Goal: Information Seeking & Learning: Learn about a topic

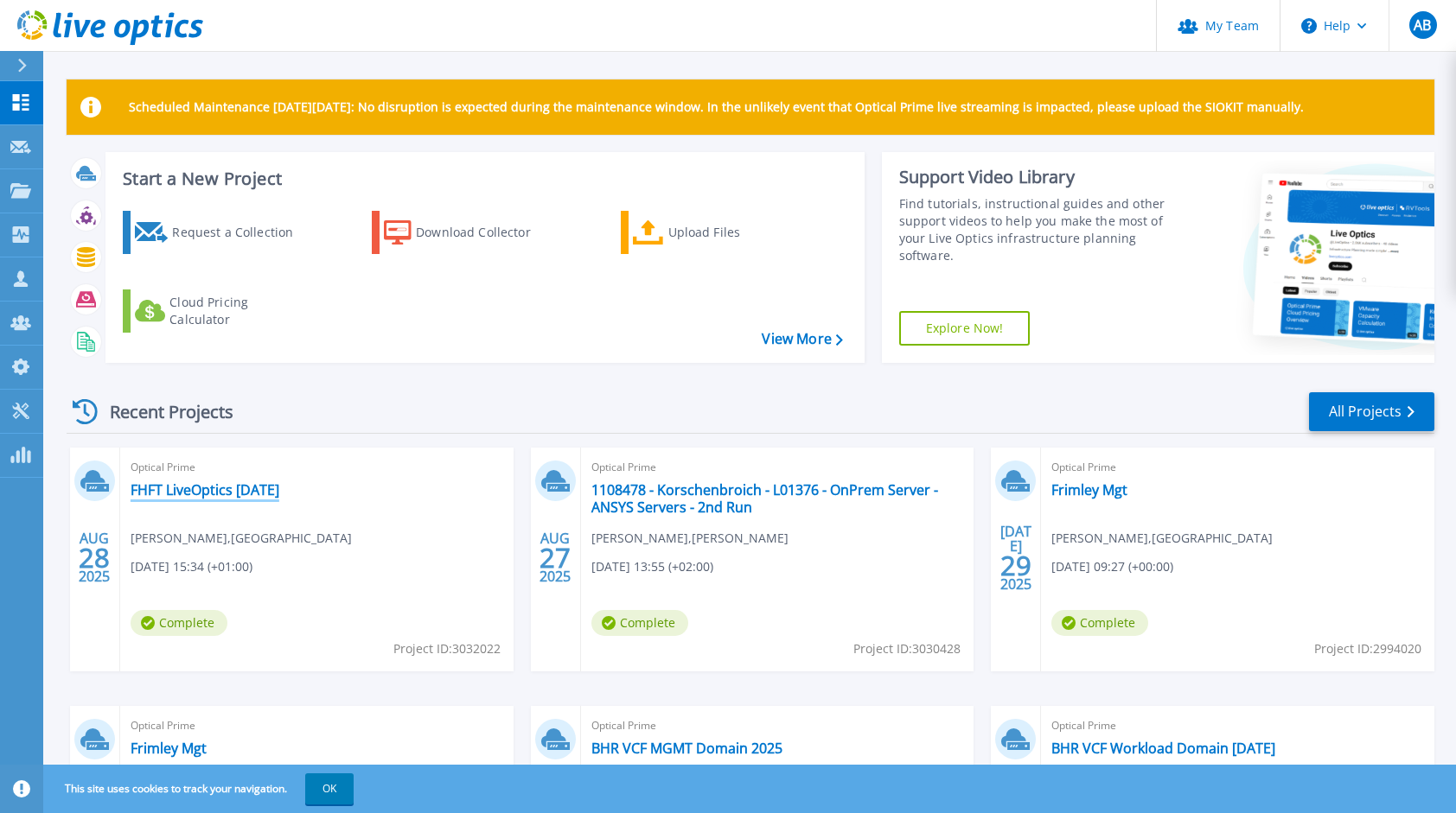
click at [242, 490] on link "FHFT LiveOptics [DATE]" at bounding box center [204, 490] width 148 height 18
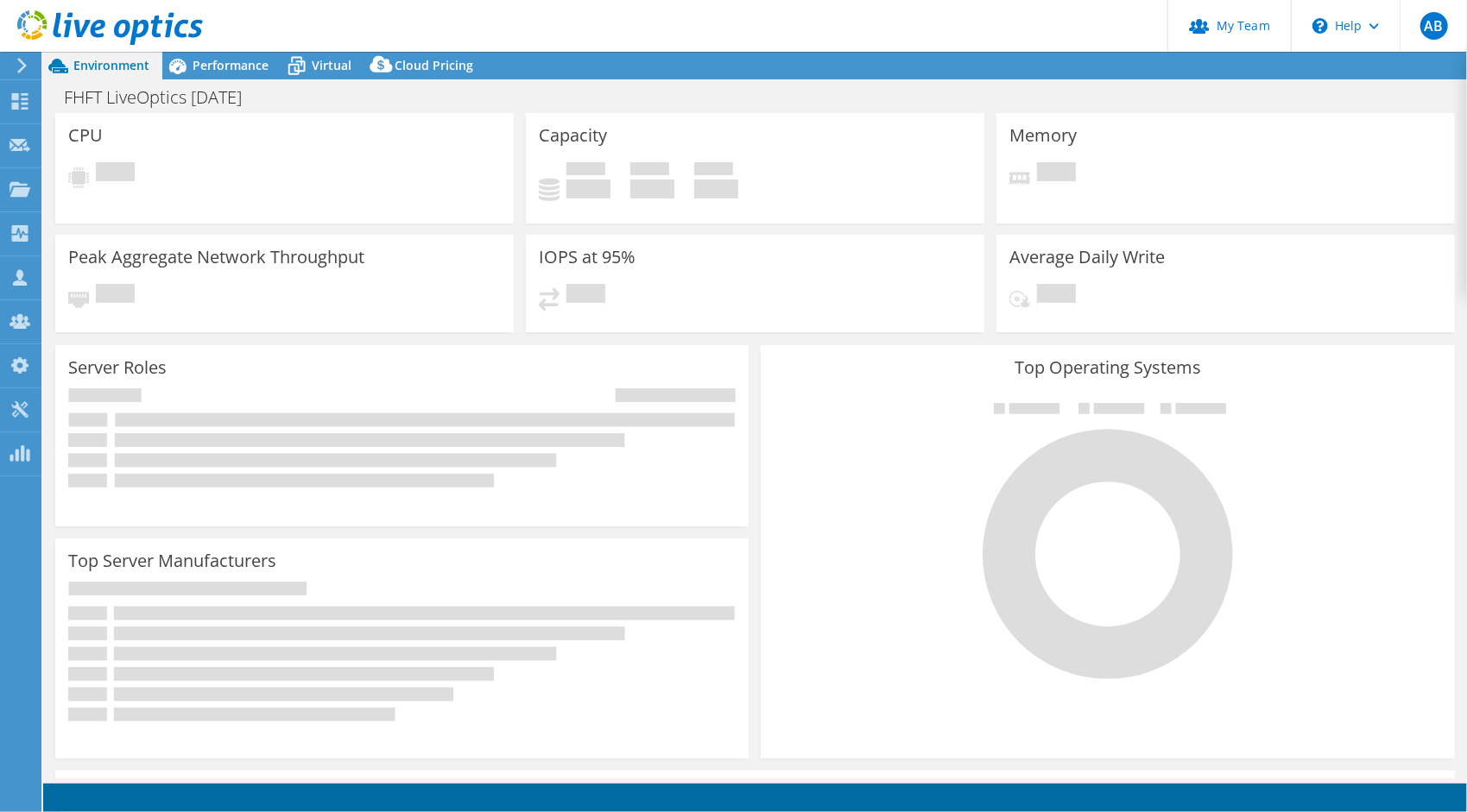
select select "USD"
select select "EULondon"
select select "GBP"
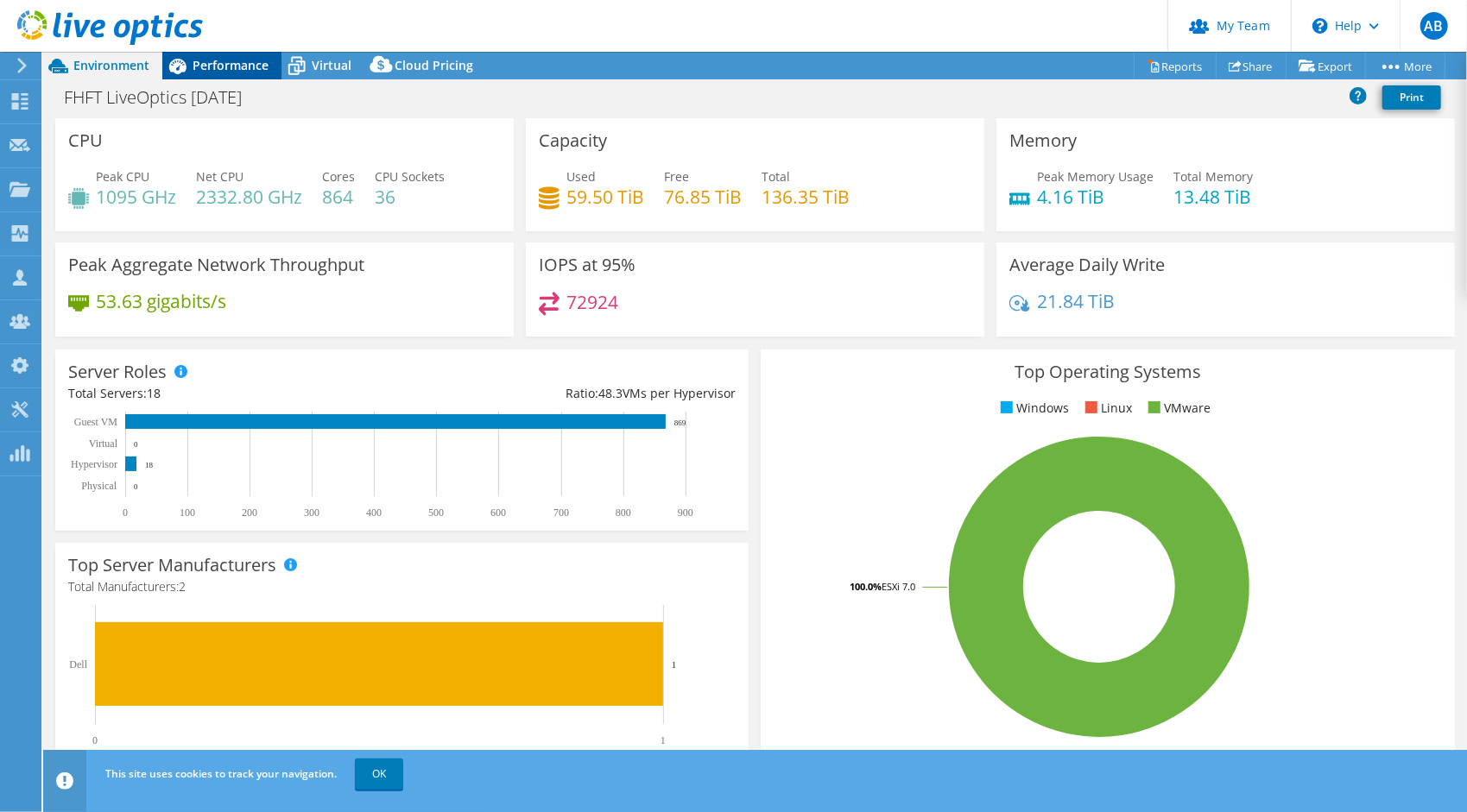
click at [233, 73] on span "Performance" at bounding box center [229, 65] width 76 height 17
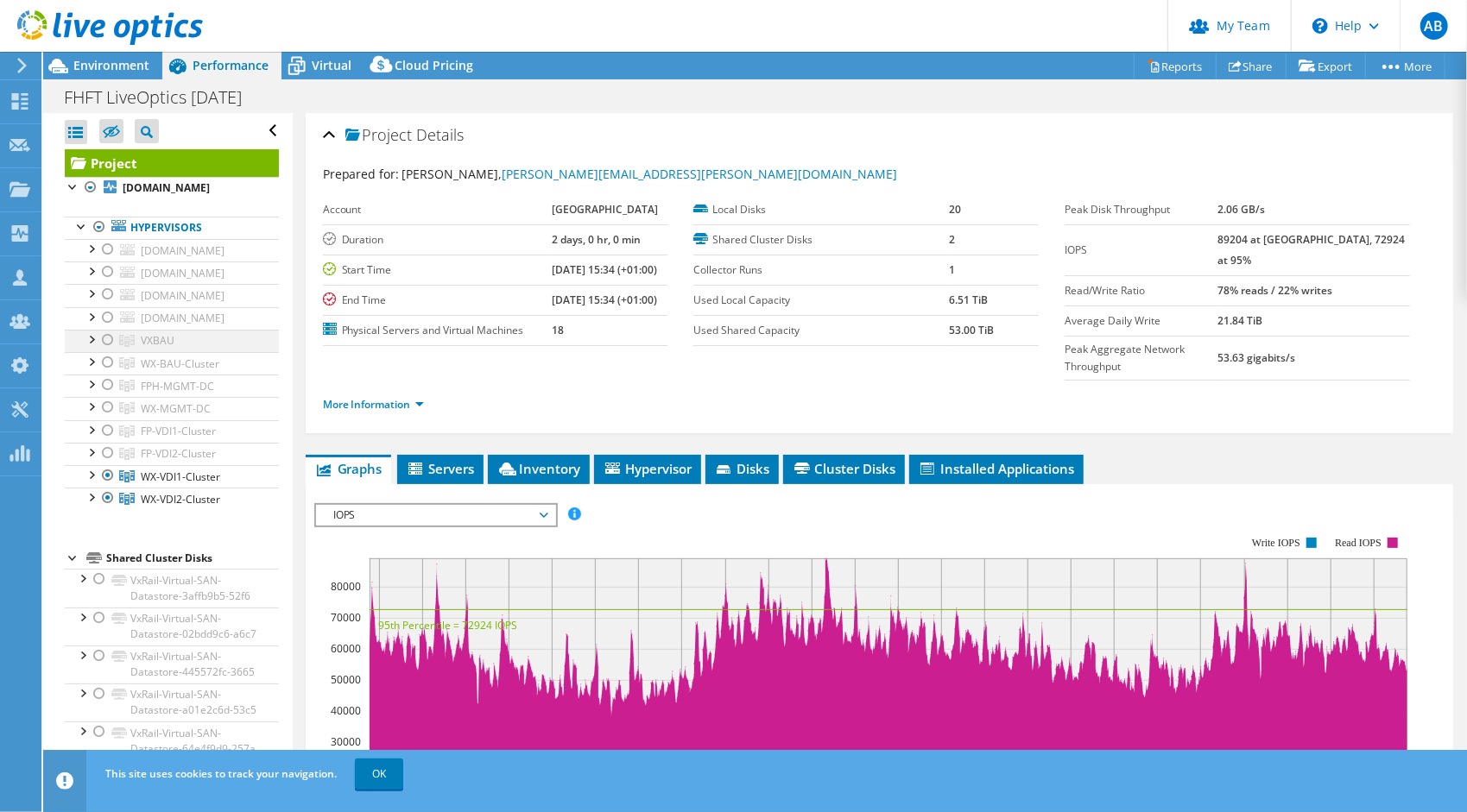
click at [107, 350] on div at bounding box center [108, 339] width 18 height 21
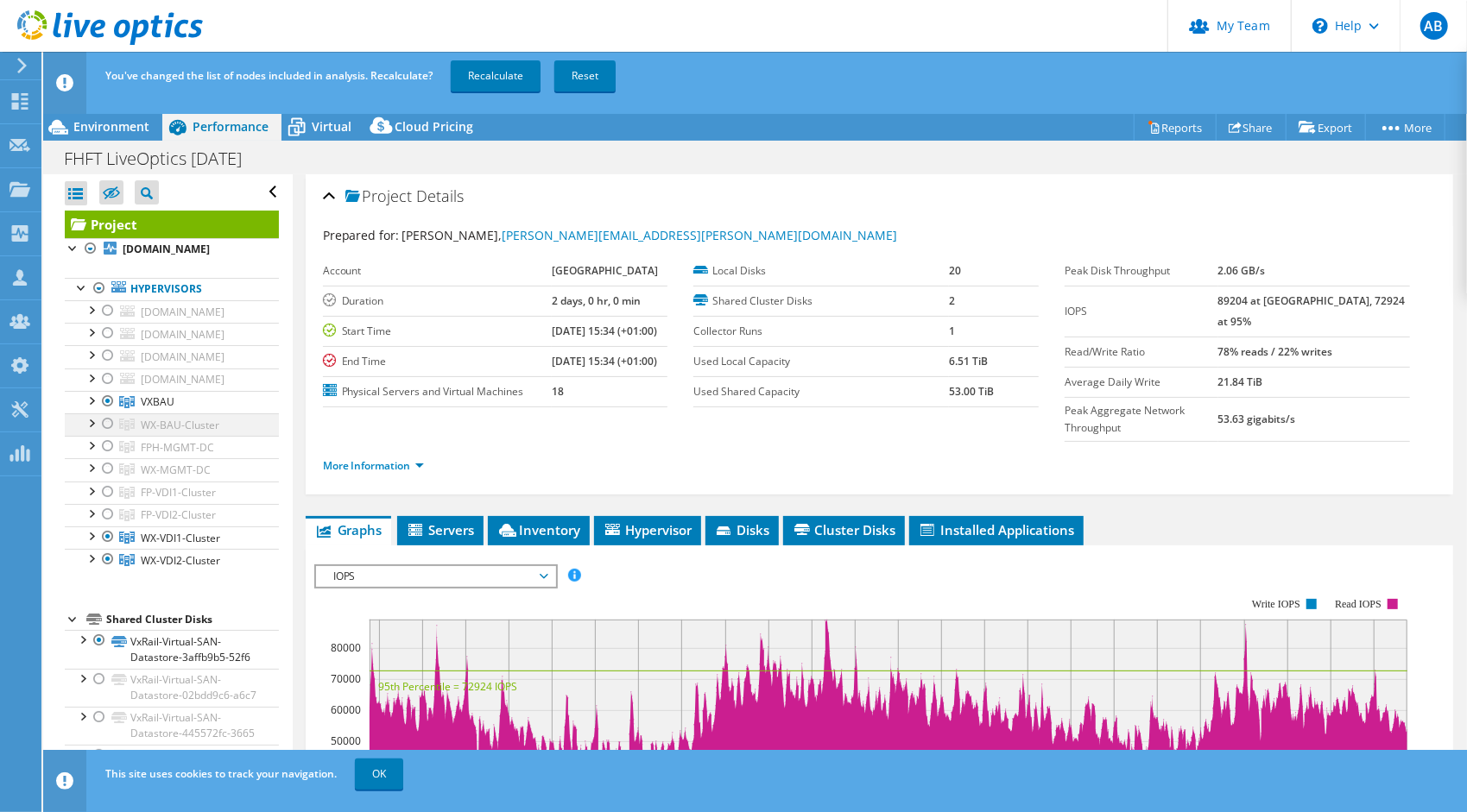
click at [111, 434] on div at bounding box center [108, 424] width 18 height 21
click at [111, 457] on div at bounding box center [108, 446] width 18 height 21
click at [111, 480] on div at bounding box center [108, 468] width 18 height 21
click at [104, 547] on div at bounding box center [108, 536] width 18 height 21
click at [105, 570] on div at bounding box center [108, 559] width 18 height 21
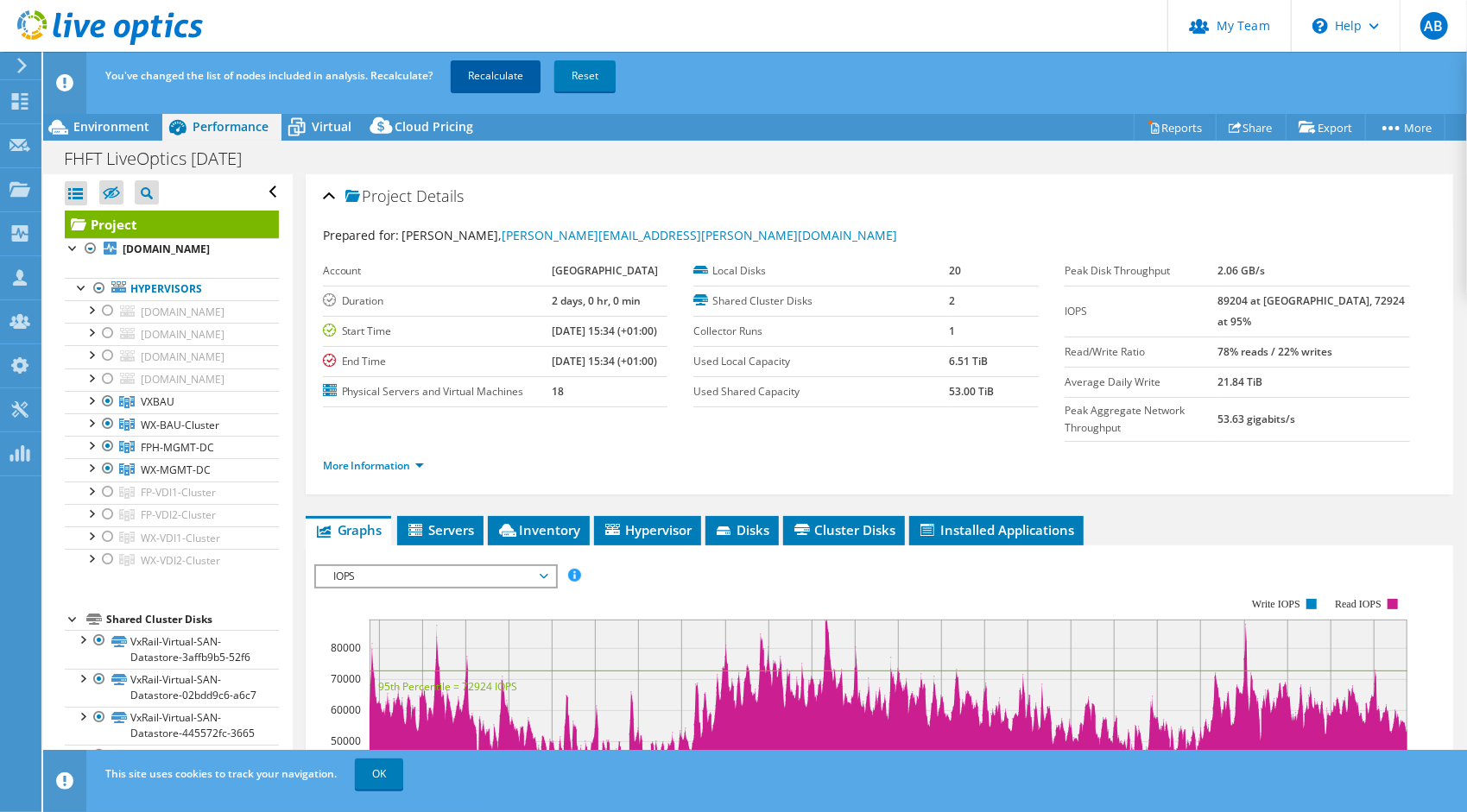
click at [505, 84] on link "Recalculate" at bounding box center [496, 76] width 90 height 31
click at [372, 452] on ul "More Information" at bounding box center [879, 464] width 1113 height 24
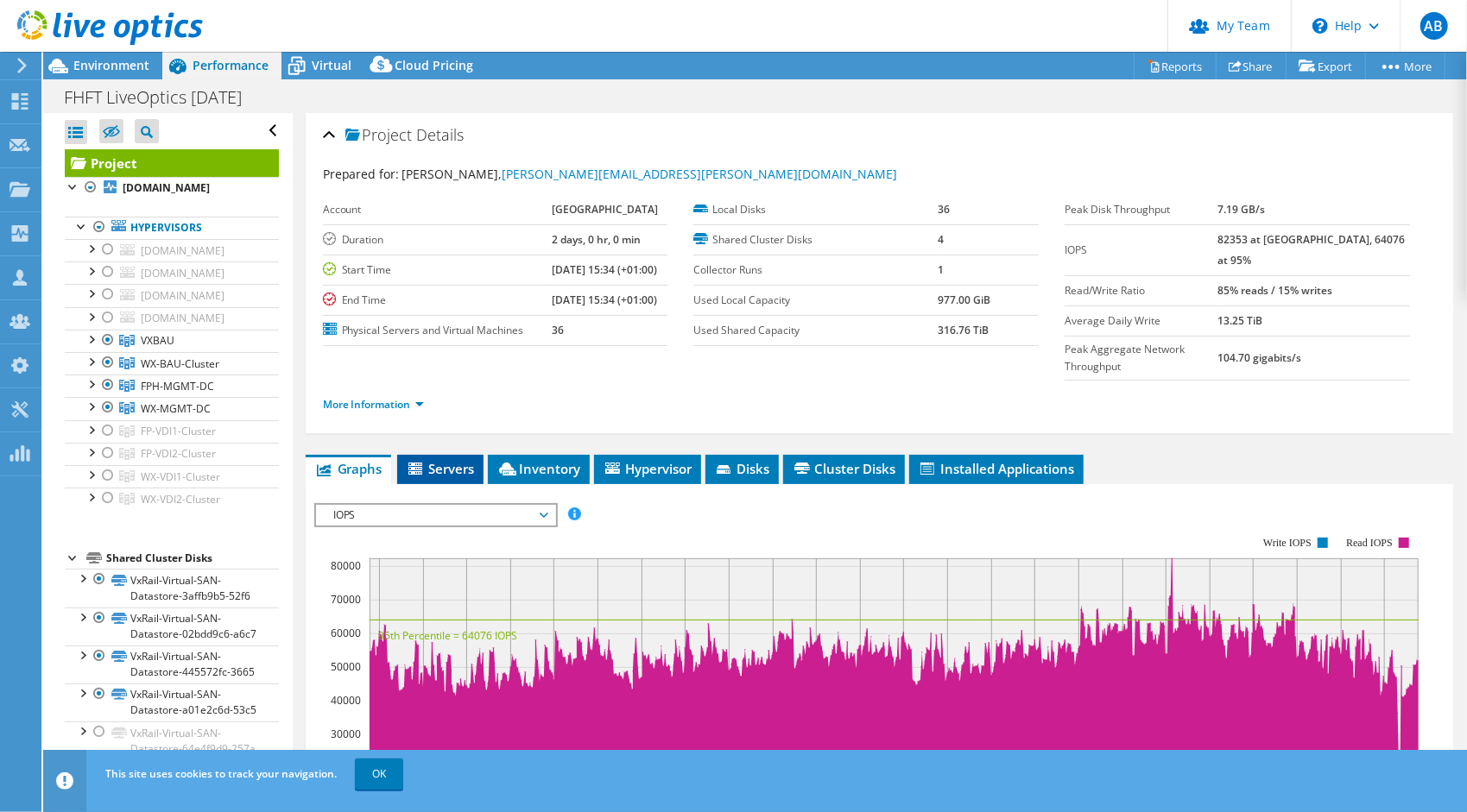
click at [447, 460] on span "Servers" at bounding box center [440, 469] width 69 height 18
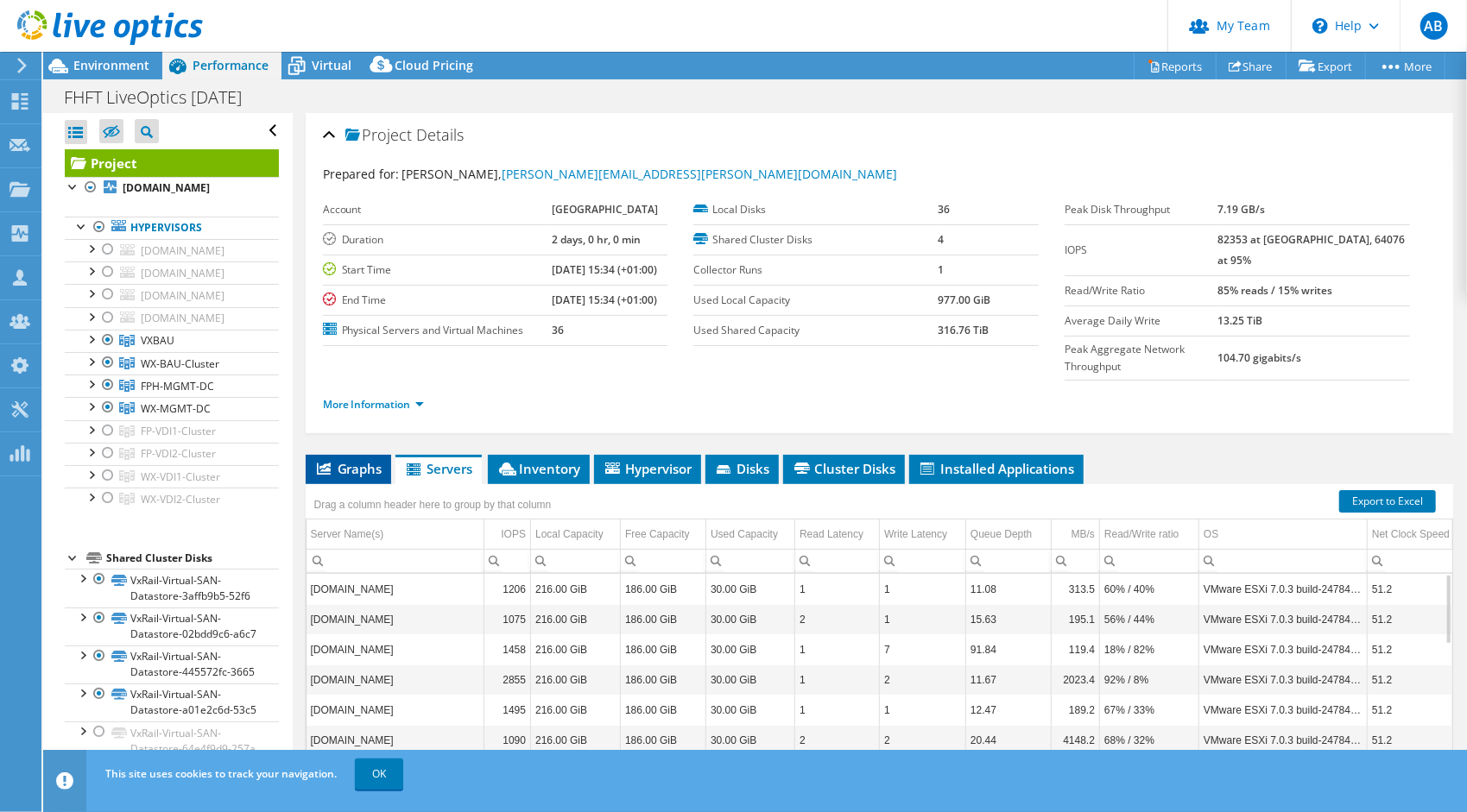
click at [352, 455] on li "Graphs" at bounding box center [348, 470] width 85 height 29
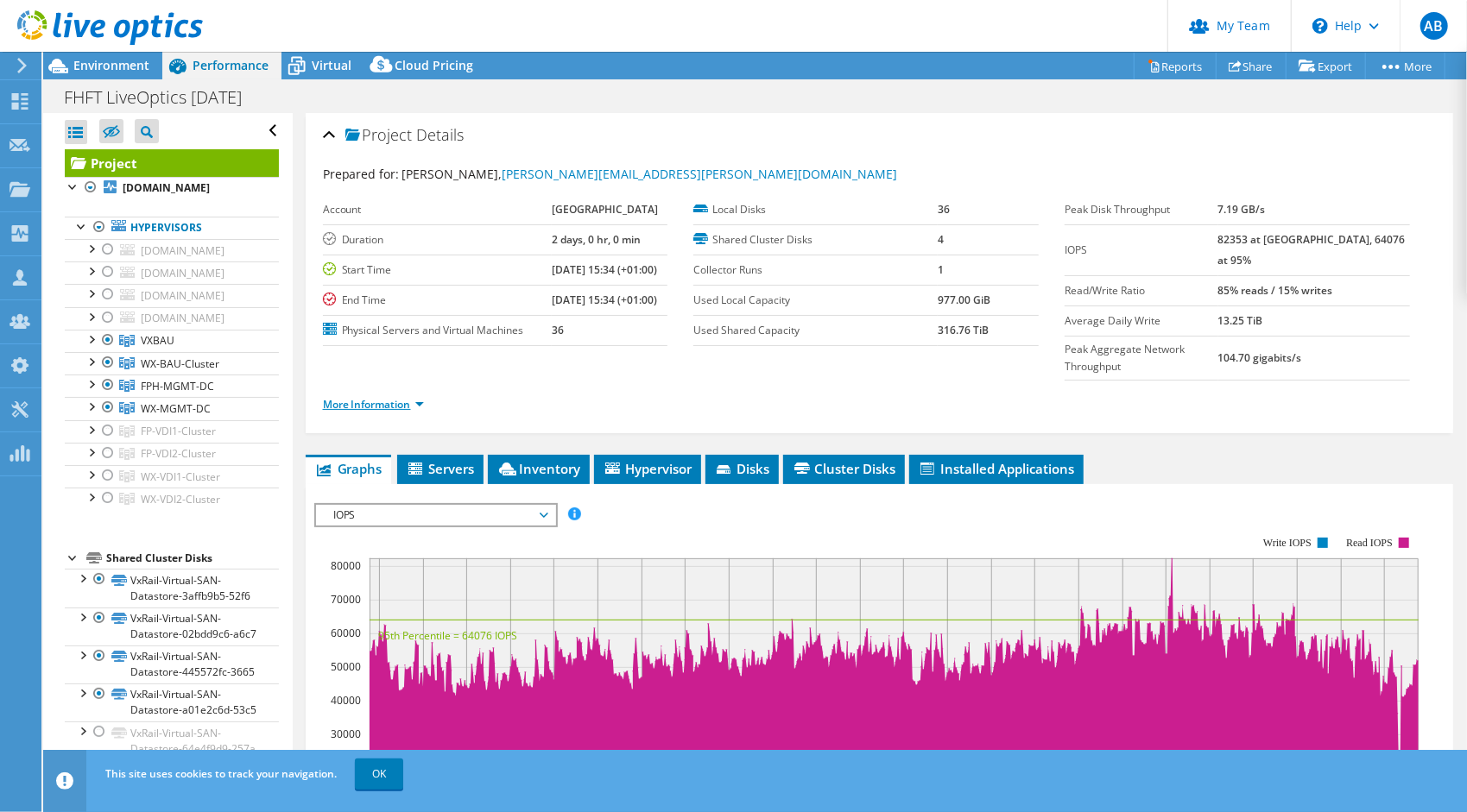
click at [393, 397] on link "More Information" at bounding box center [373, 404] width 101 height 15
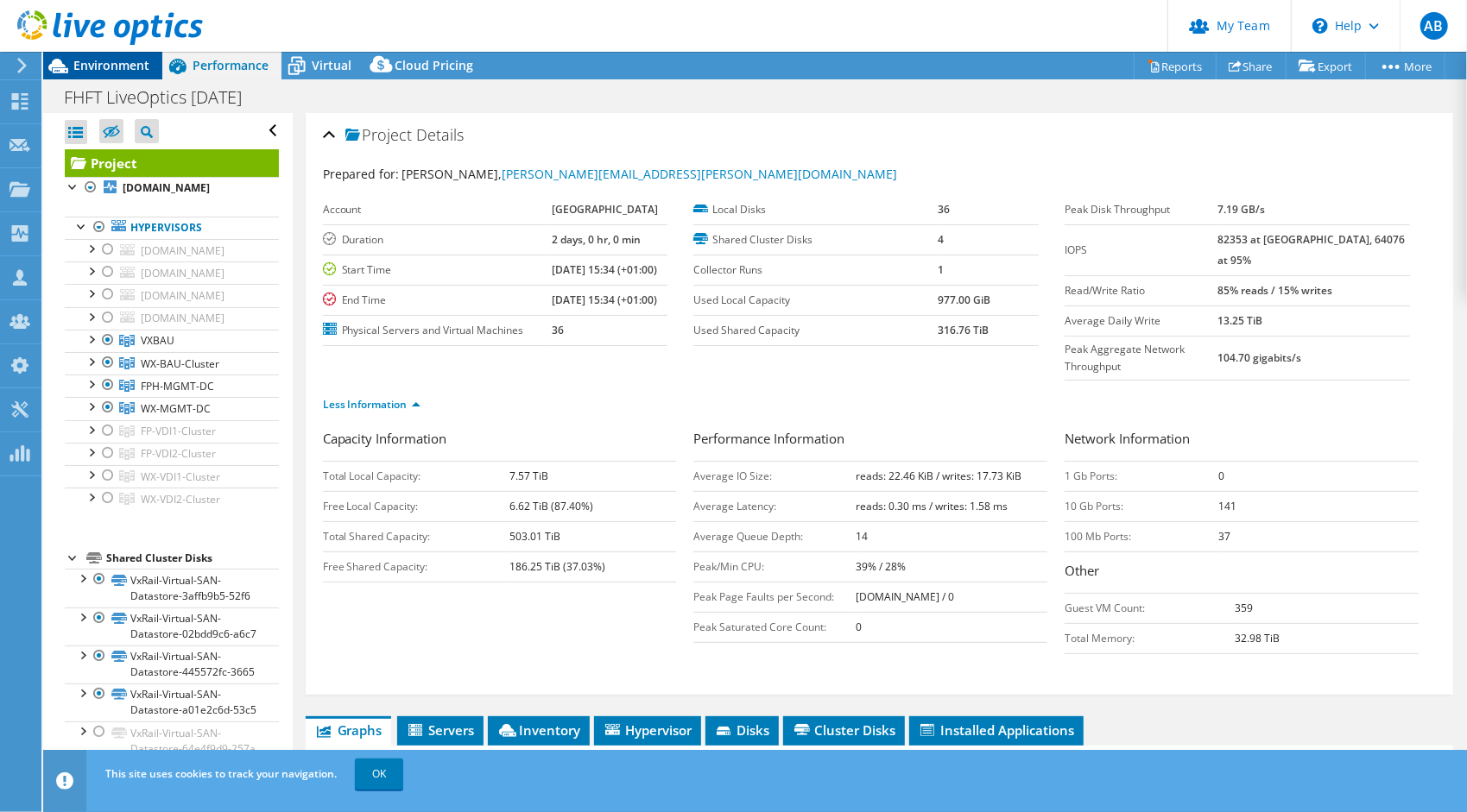
click at [136, 66] on span "Environment" at bounding box center [111, 65] width 76 height 17
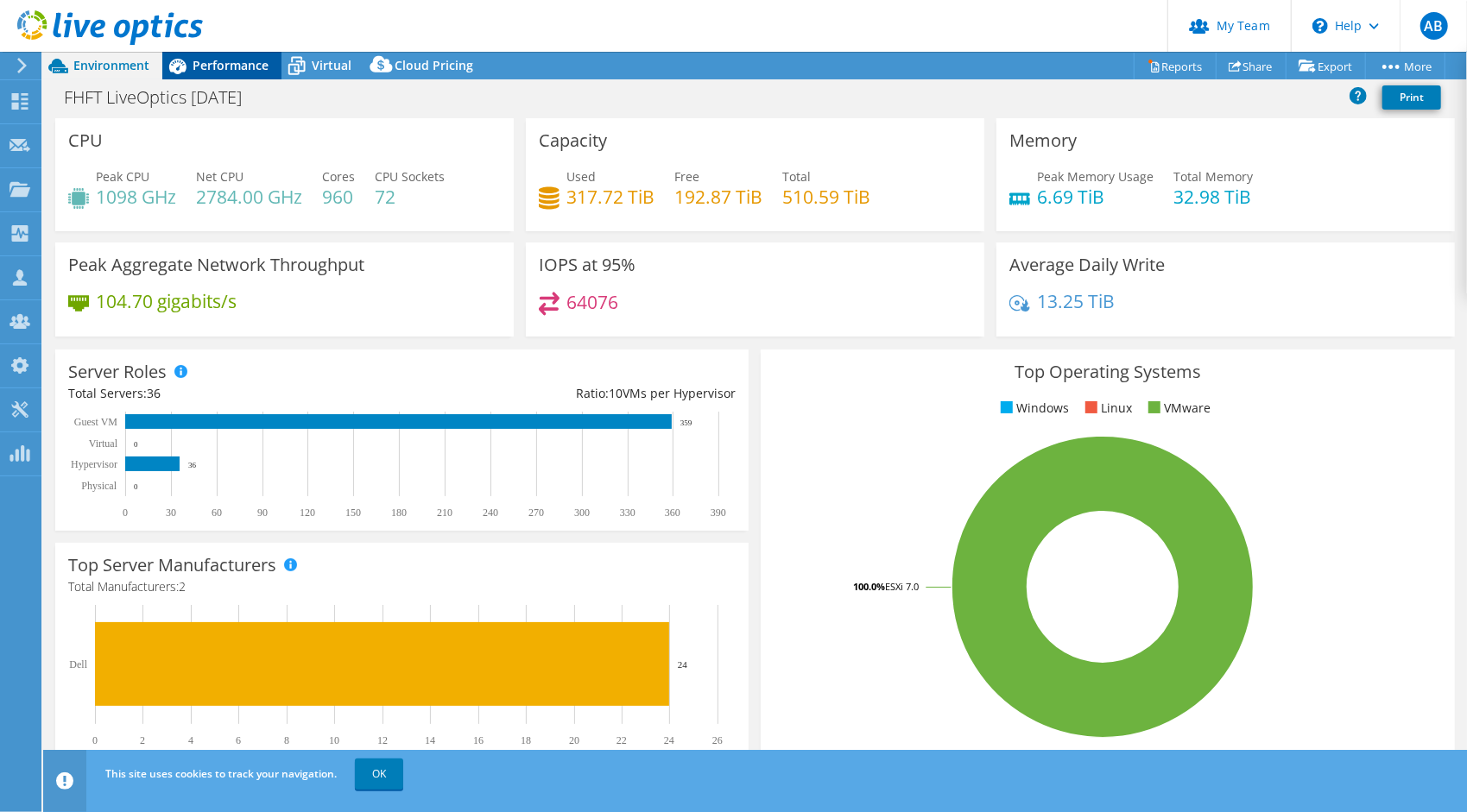
click at [249, 66] on span "Performance" at bounding box center [229, 65] width 76 height 17
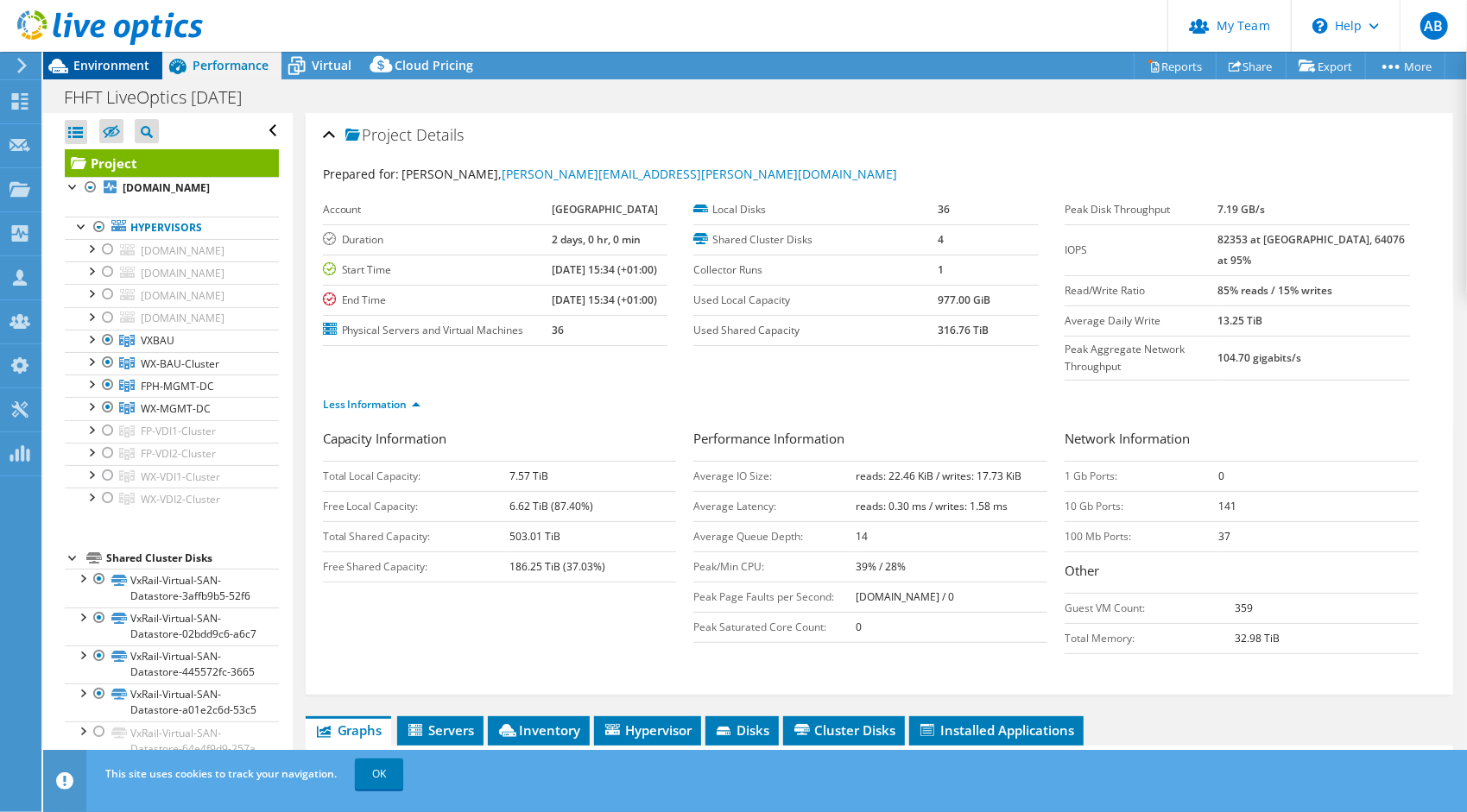
click at [129, 68] on span "Environment" at bounding box center [111, 65] width 76 height 17
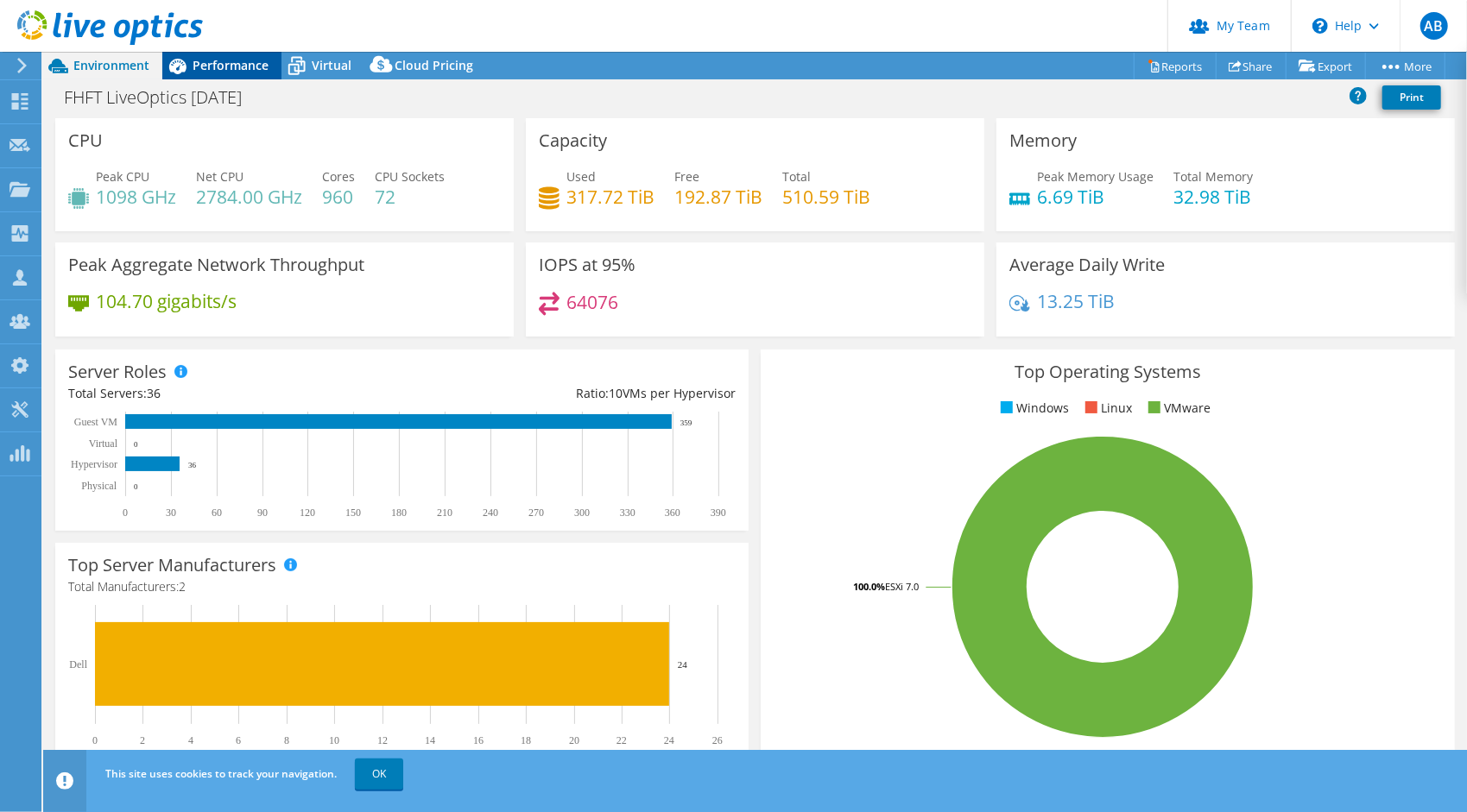
click at [232, 59] on span "Performance" at bounding box center [229, 65] width 76 height 17
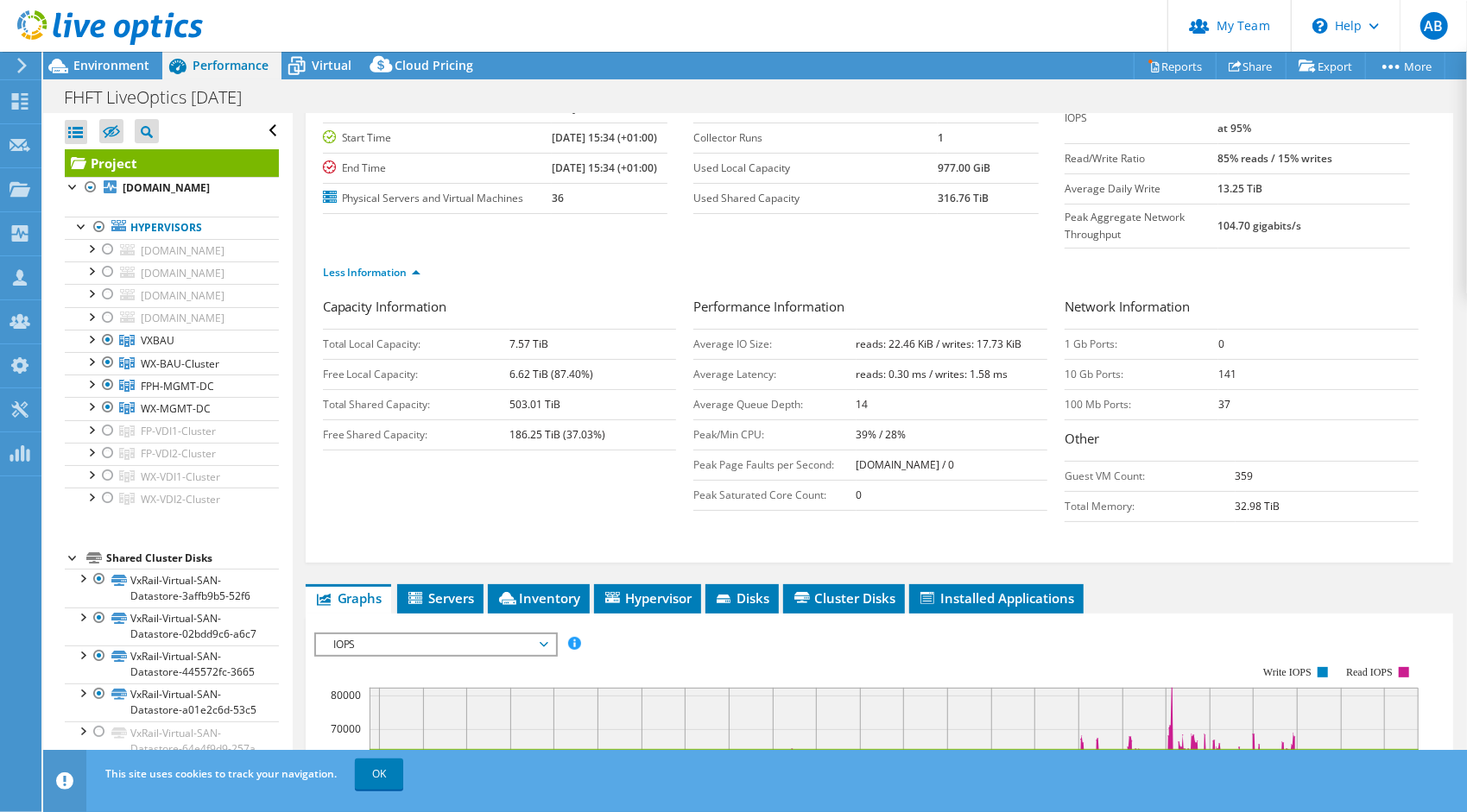
scroll to position [131, 0]
click at [140, 68] on span "Environment" at bounding box center [111, 65] width 76 height 17
